Goal: Communication & Community: Connect with others

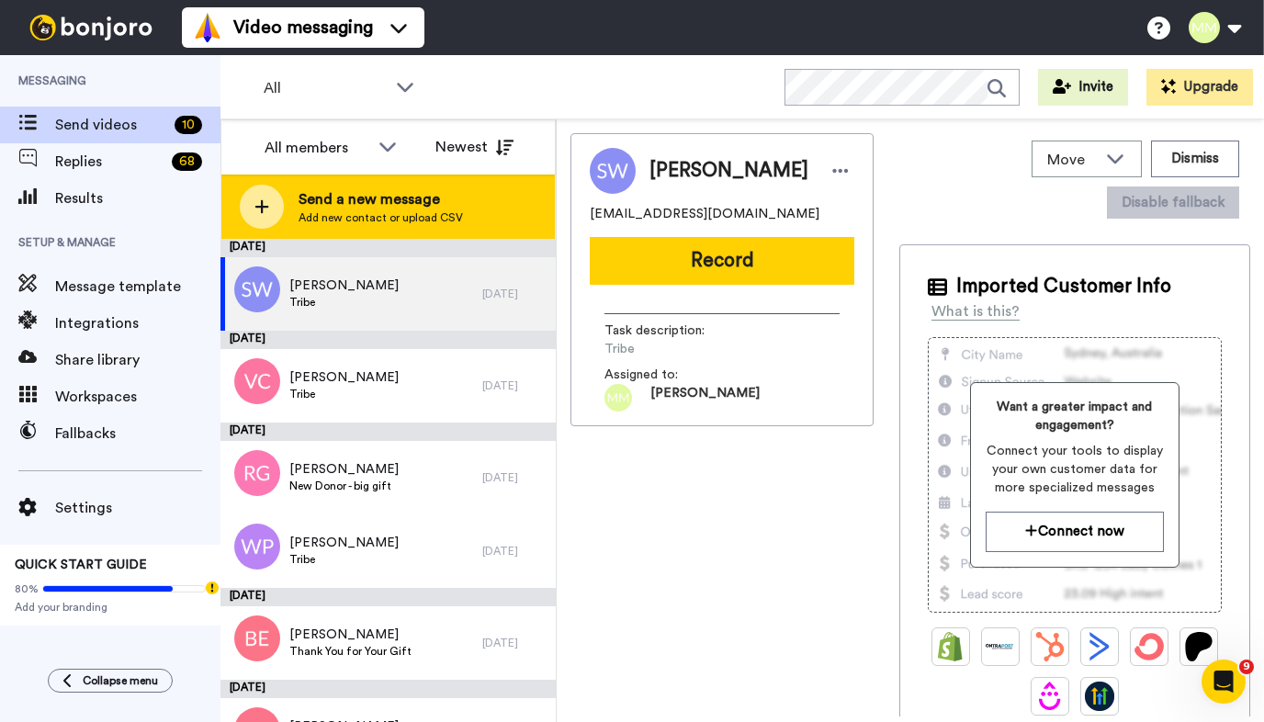
click at [255, 205] on icon at bounding box center [261, 206] width 15 height 17
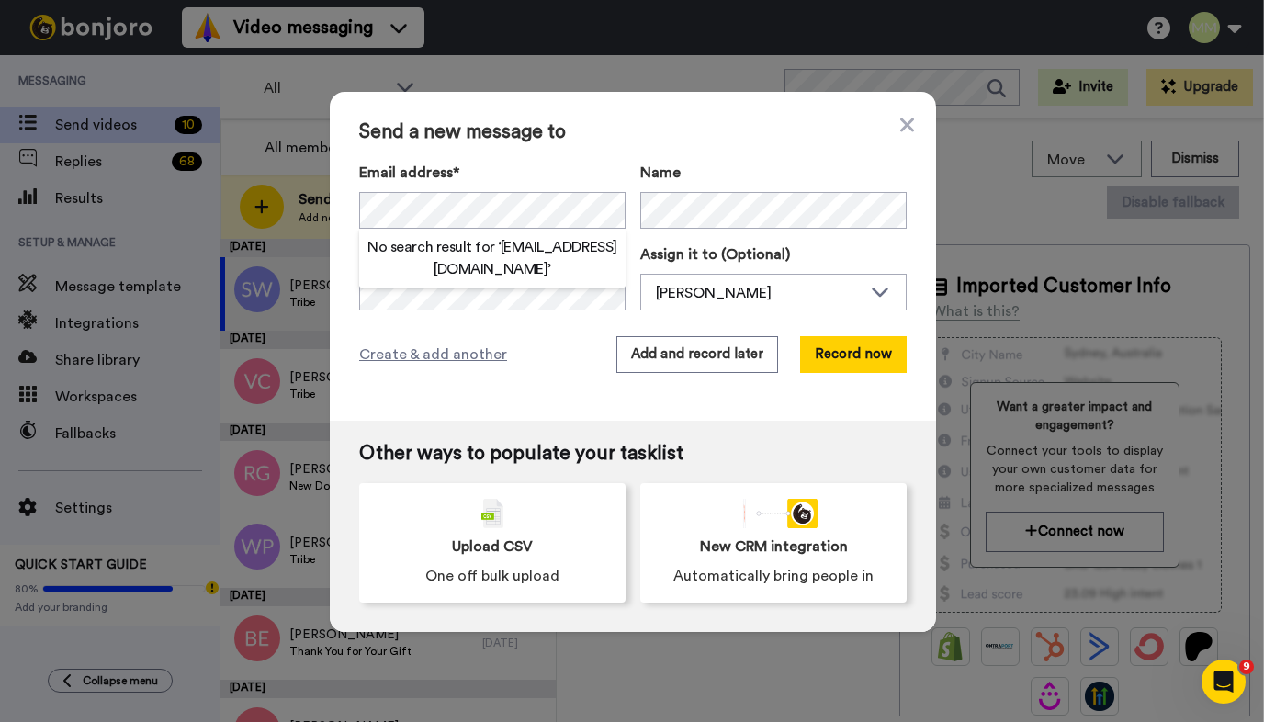
click at [470, 323] on div "Send a new message to Email address* No search result for ‘ [EMAIL_ADDRESS][DOM…" at bounding box center [633, 256] width 606 height 329
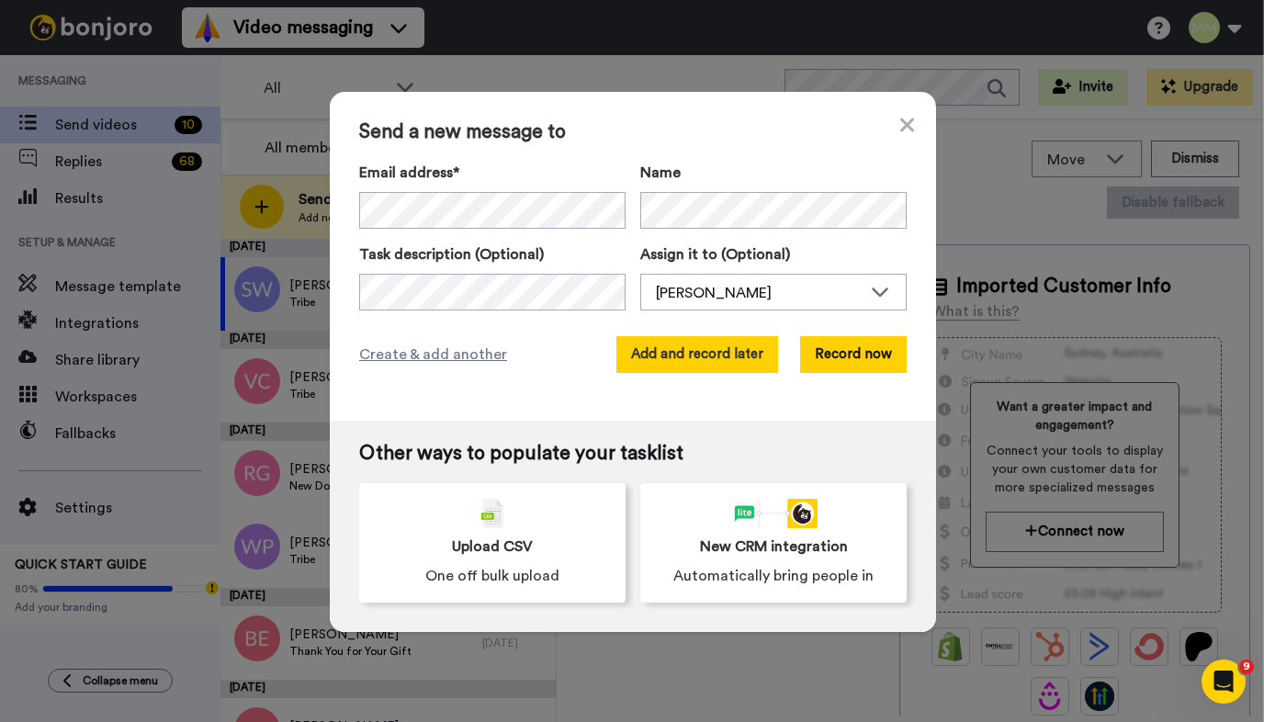
click at [658, 365] on button "Add and record later" at bounding box center [697, 354] width 162 height 37
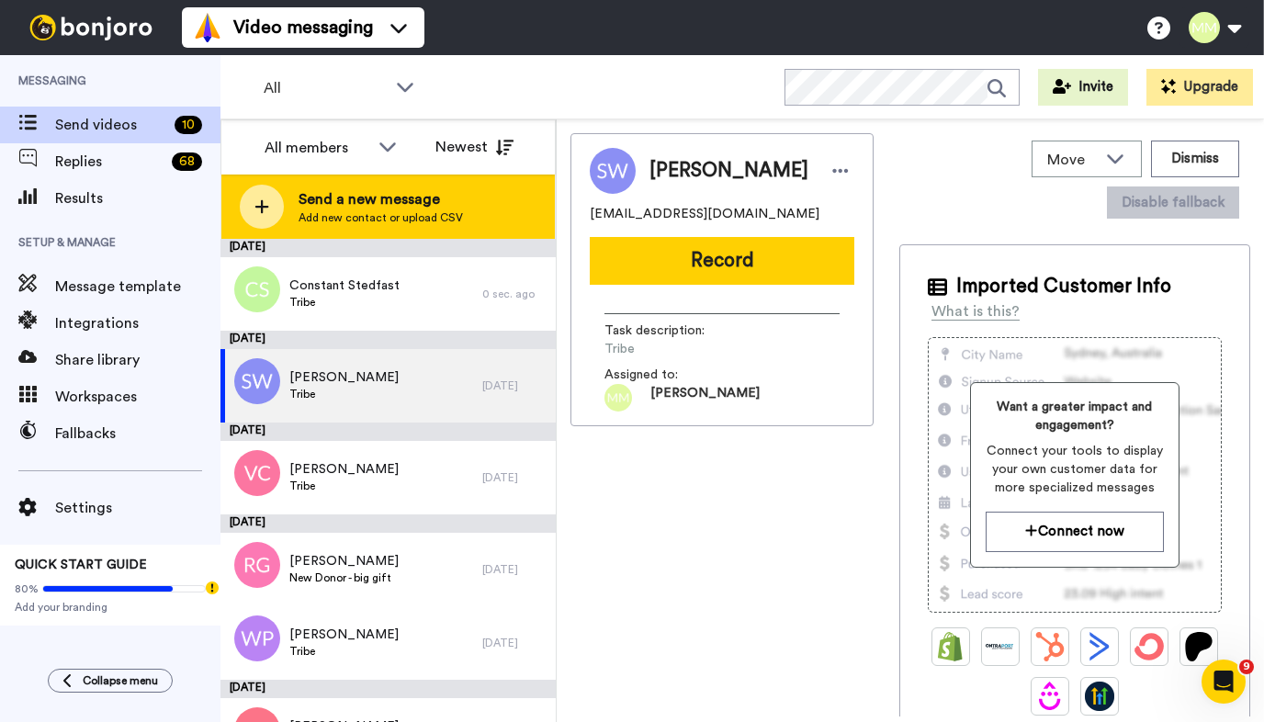
click at [267, 210] on icon at bounding box center [261, 206] width 15 height 17
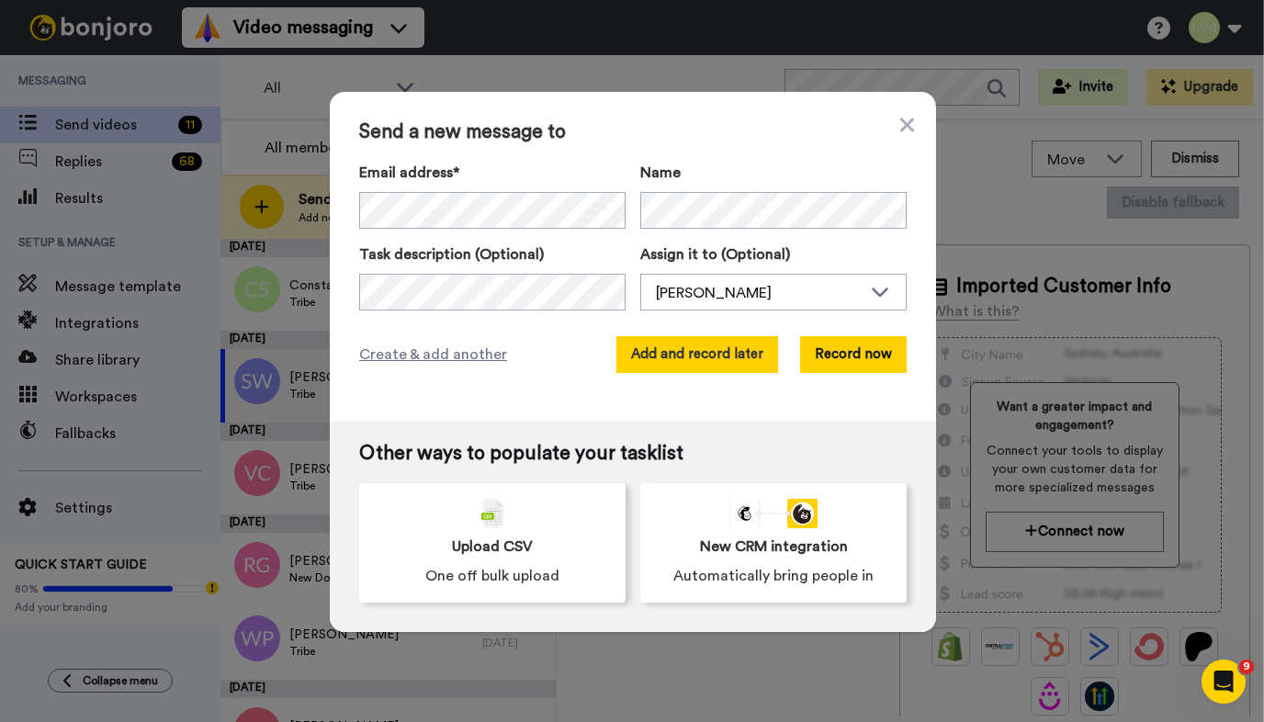
click at [686, 359] on button "Add and record later" at bounding box center [697, 354] width 162 height 37
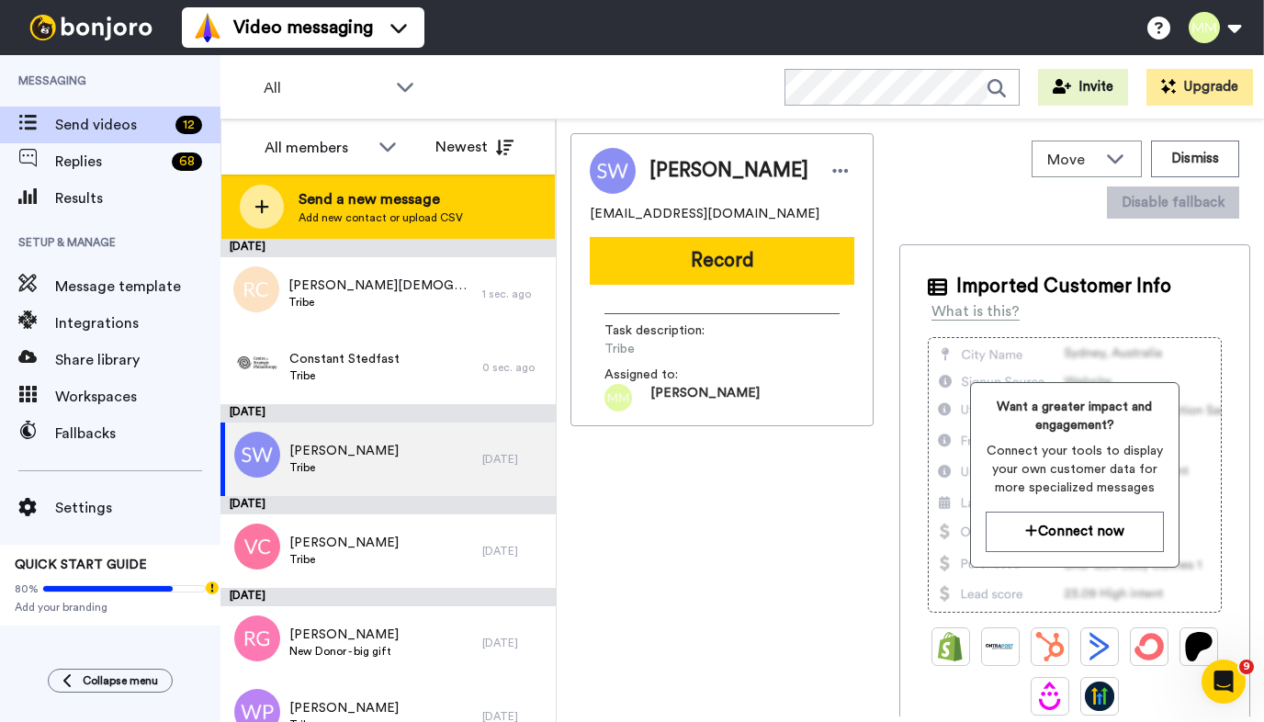
click at [265, 205] on icon at bounding box center [261, 206] width 15 height 17
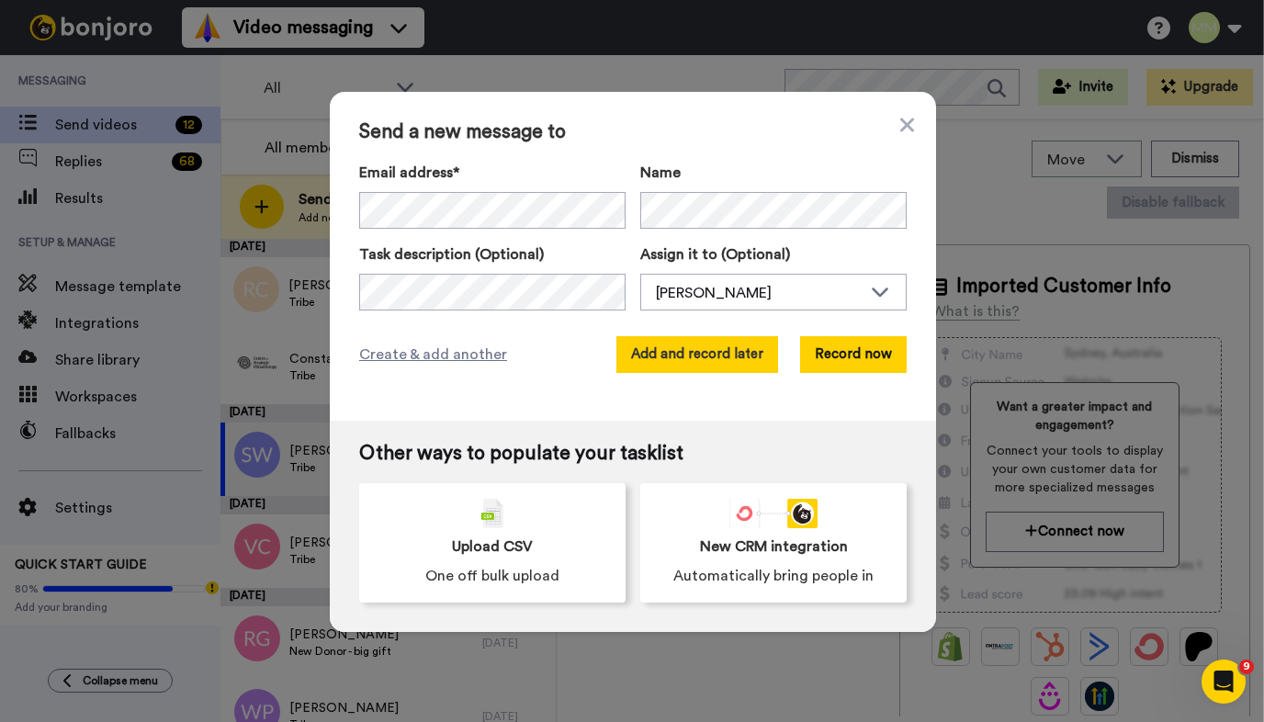
click at [648, 353] on button "Add and record later" at bounding box center [697, 354] width 162 height 37
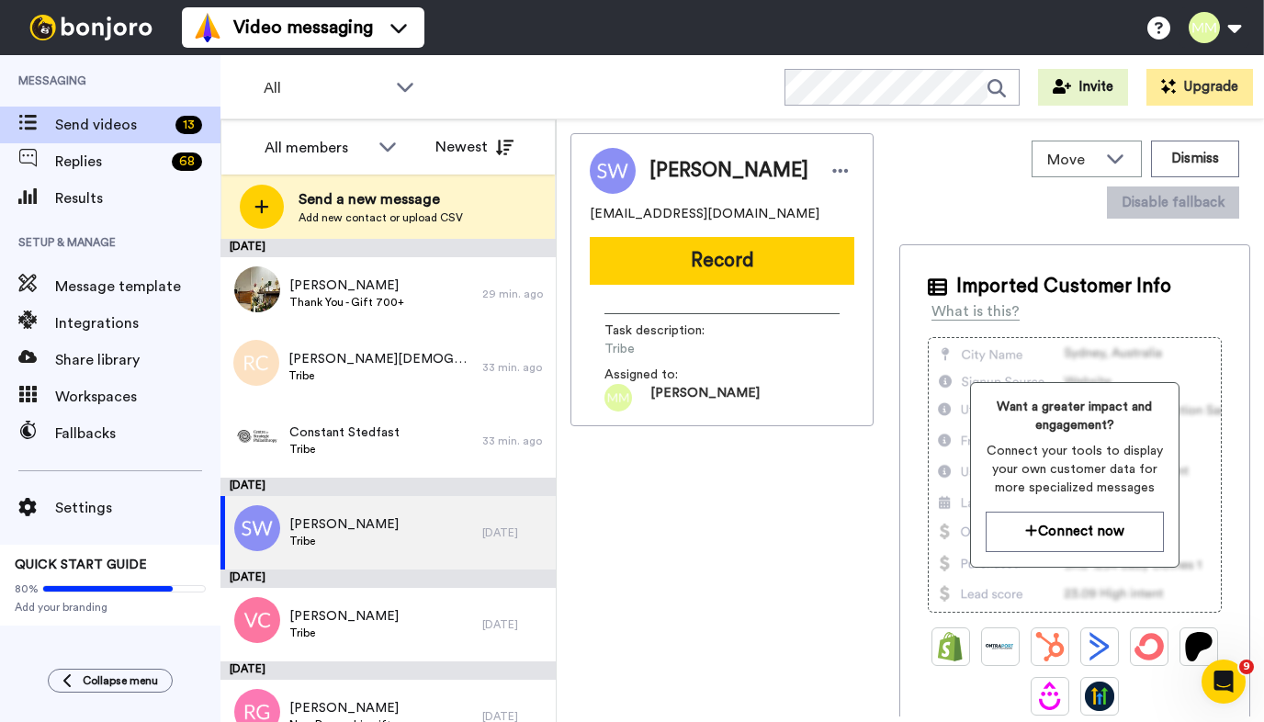
click at [266, 209] on icon at bounding box center [261, 206] width 15 height 17
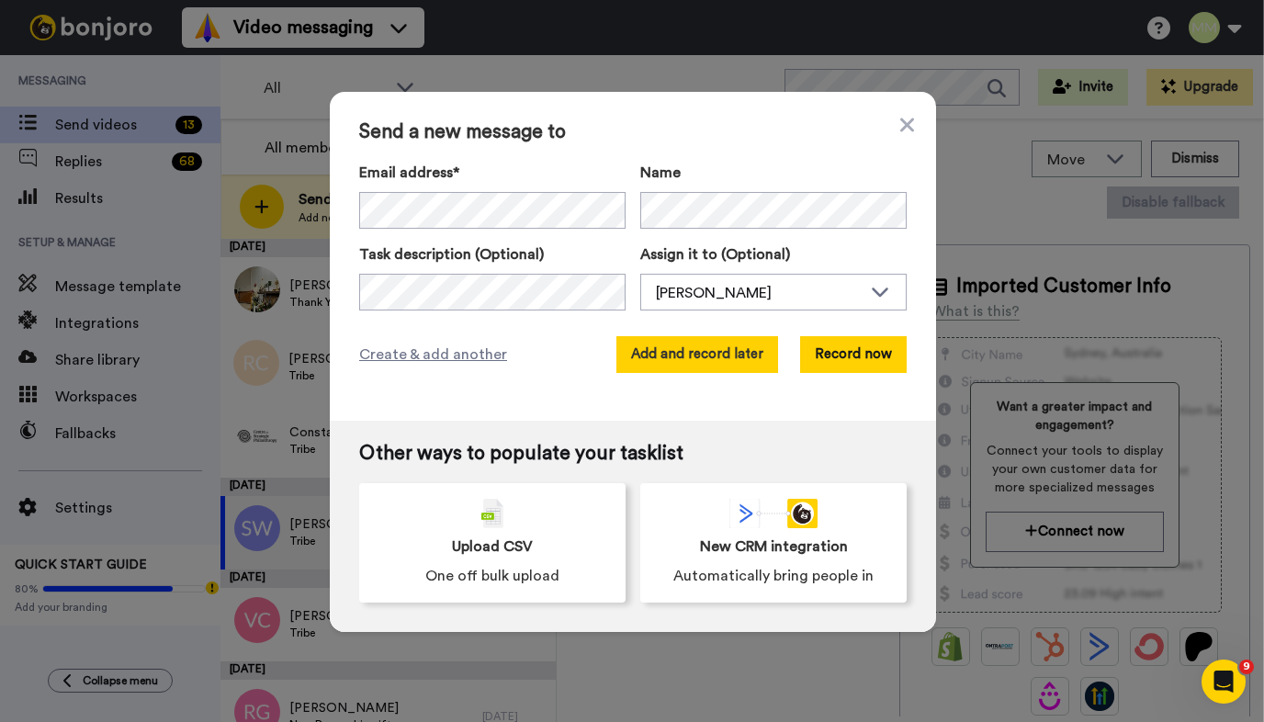
click at [722, 366] on button "Add and record later" at bounding box center [697, 354] width 162 height 37
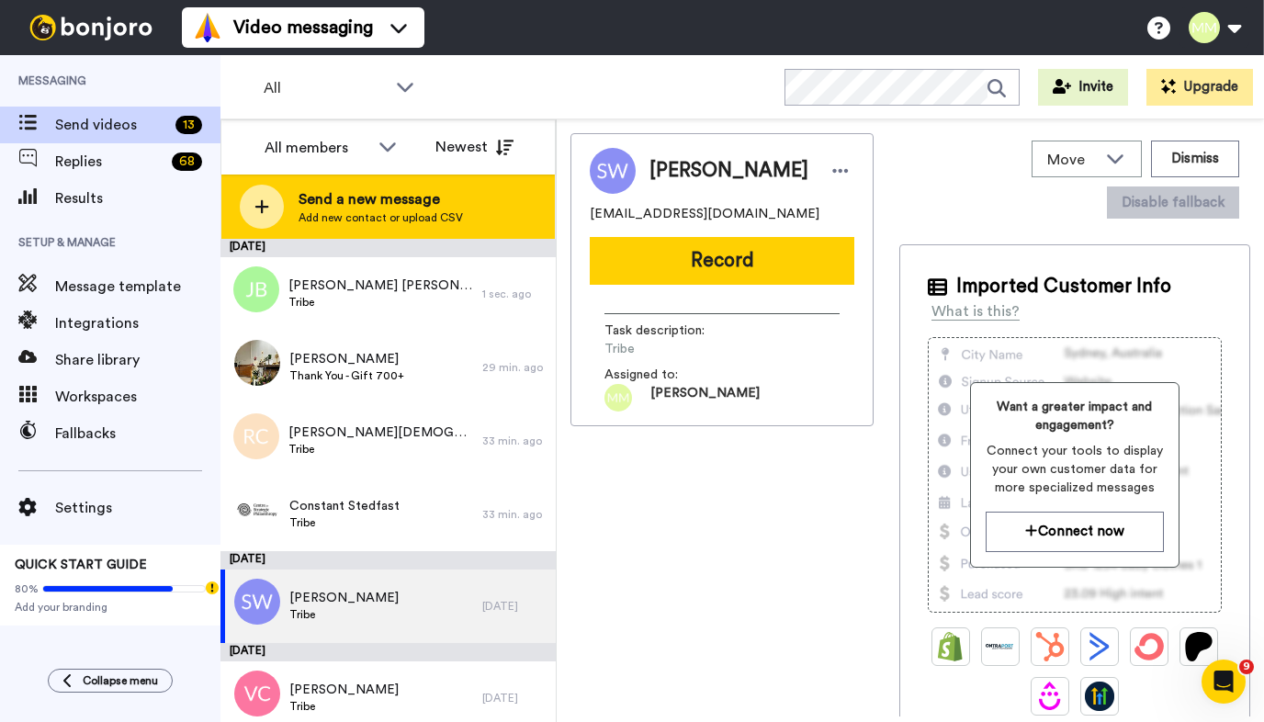
click at [266, 209] on icon at bounding box center [261, 206] width 15 height 17
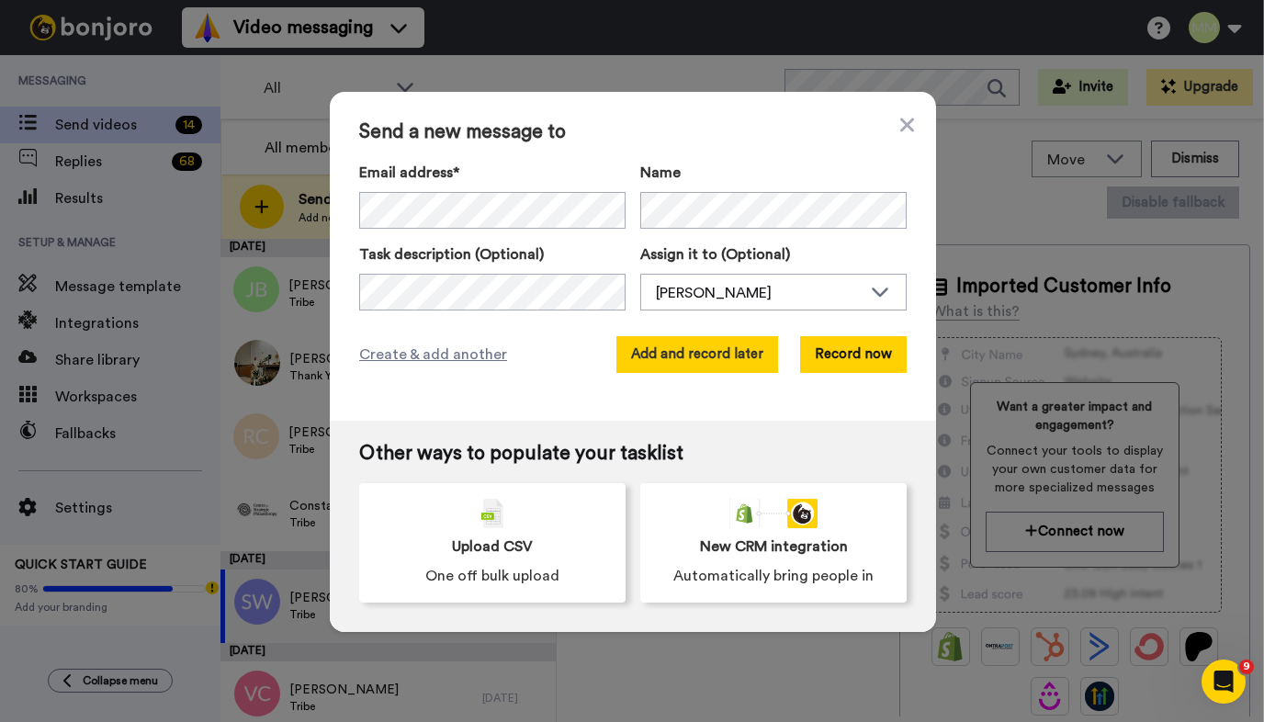
click at [658, 349] on button "Add and record later" at bounding box center [697, 354] width 162 height 37
